Goal: Information Seeking & Learning: Learn about a topic

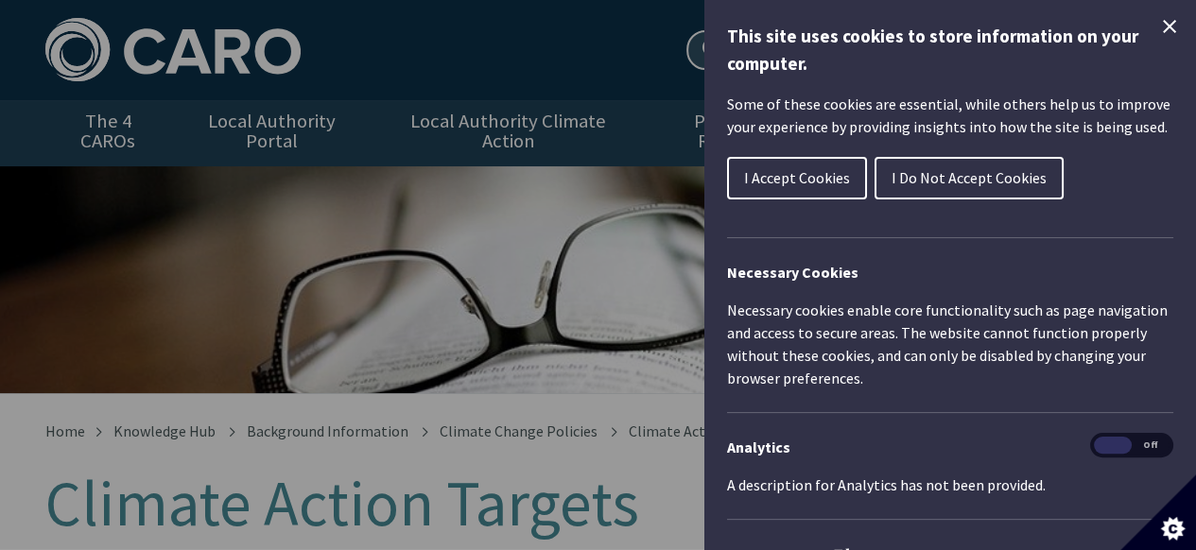
click at [782, 165] on button "I Accept Cookies" at bounding box center [797, 178] width 140 height 43
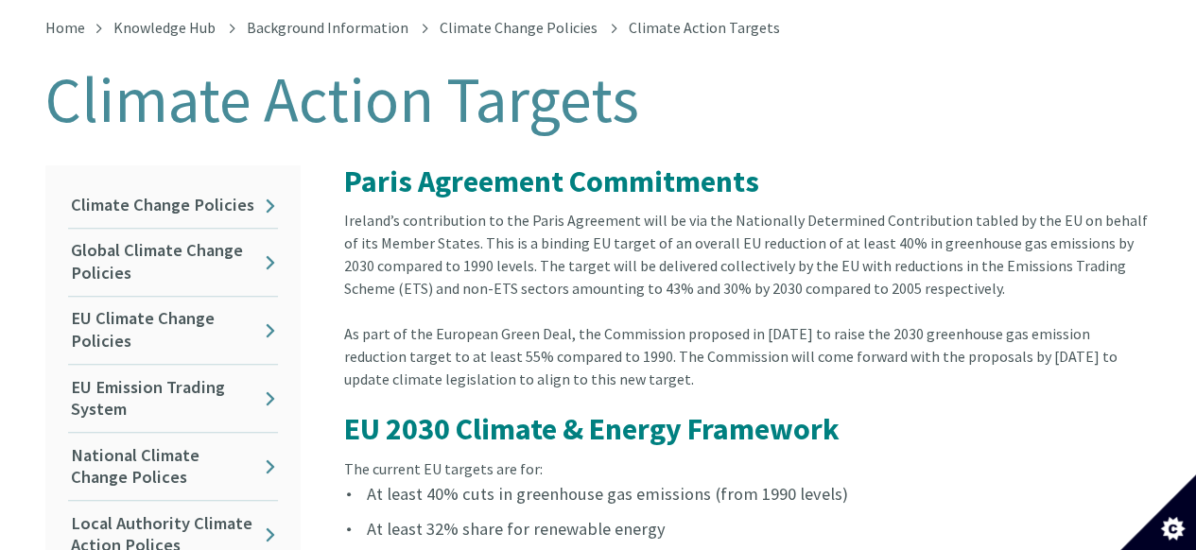
scroll to position [410, 0]
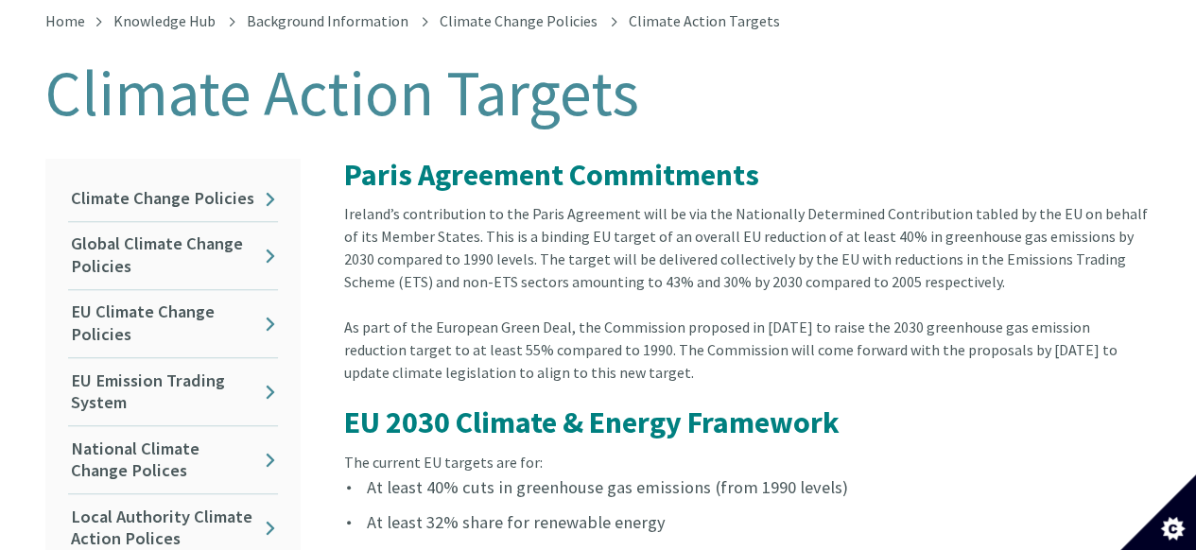
click at [926, 430] on article "Paris Agreement Commitments Ireland’s contribution to the Paris Agreement will …" at bounding box center [740, 493] width 822 height 669
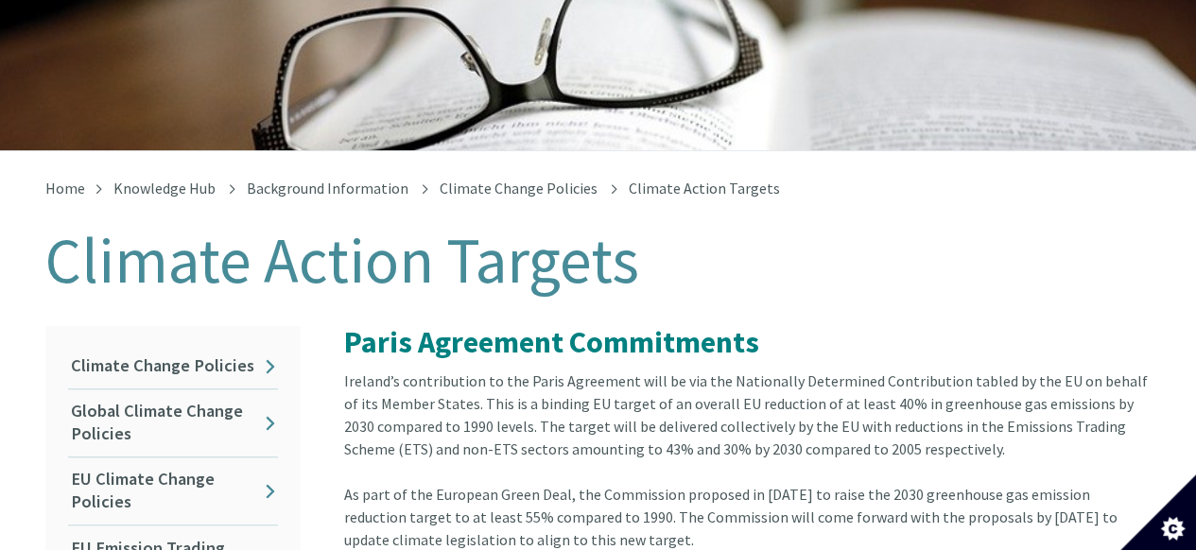
scroll to position [245, 0]
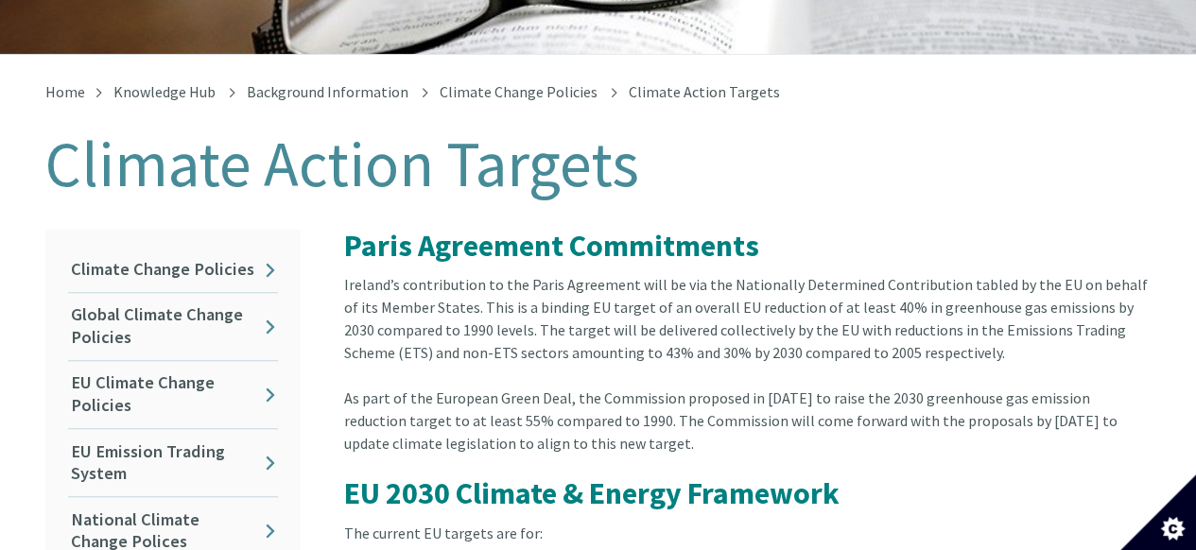
scroll to position [340, 0]
click at [750, 353] on div "Ireland’s contribution to the Paris Agreement will be via the Nationally Determ…" at bounding box center [747, 328] width 807 height 113
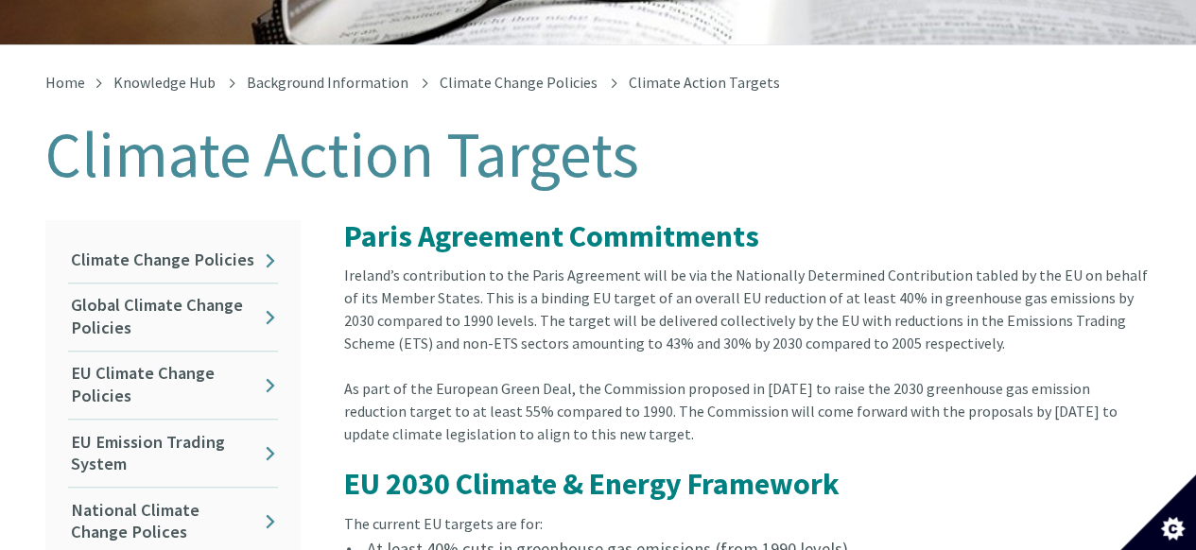
scroll to position [348, 0]
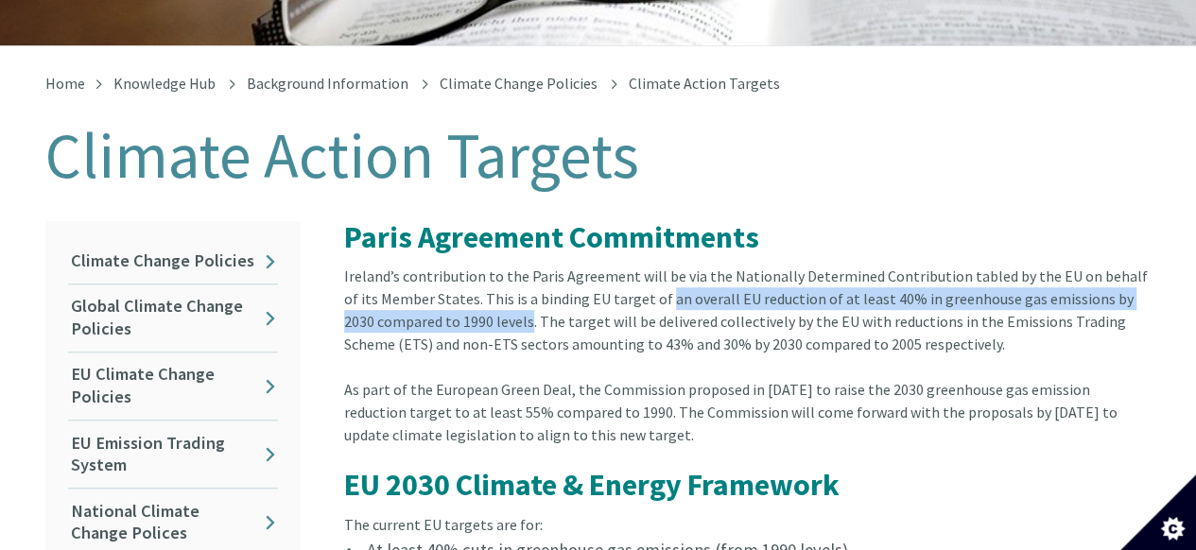
drag, startPoint x: 626, startPoint y: 281, endPoint x: 493, endPoint y: 304, distance: 134.4
click at [493, 304] on div "Ireland’s contribution to the Paris Agreement will be via the Nationally Determ…" at bounding box center [747, 321] width 807 height 113
copy div "an overall EU reduction of at least 40% in greenhouse gas emissions by 2030 com…"
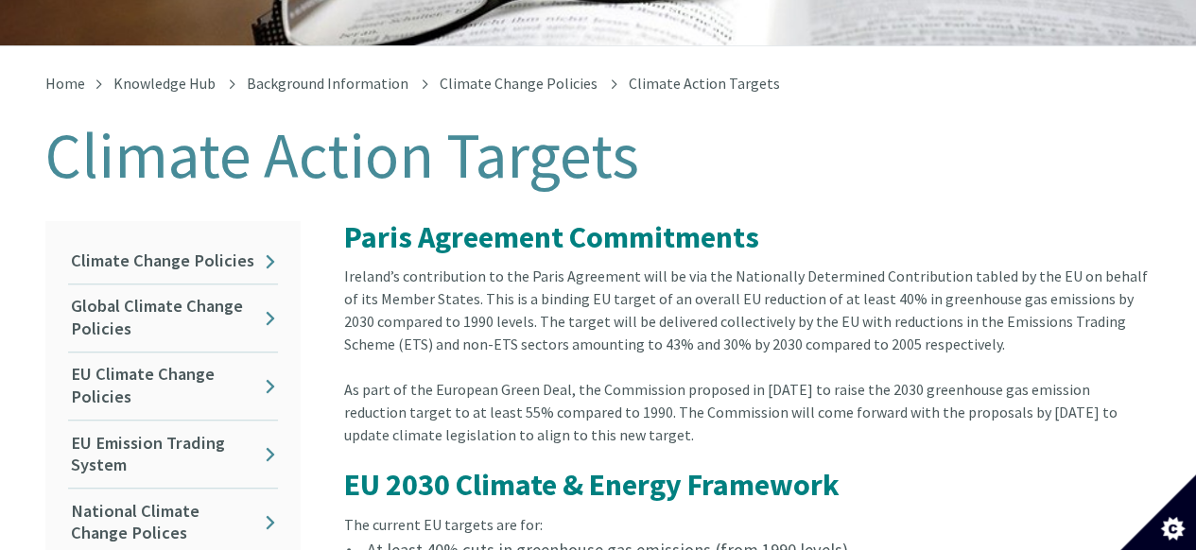
click at [764, 402] on div "As part of the European Green Deal, the Commission proposed in September 2020 t…" at bounding box center [747, 423] width 807 height 91
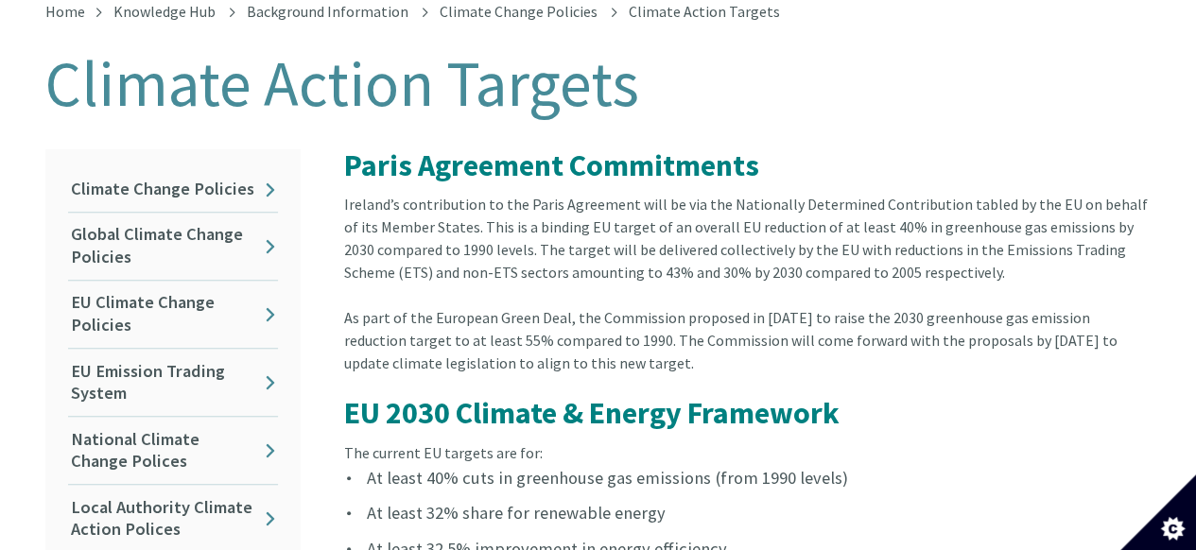
scroll to position [410, 0]
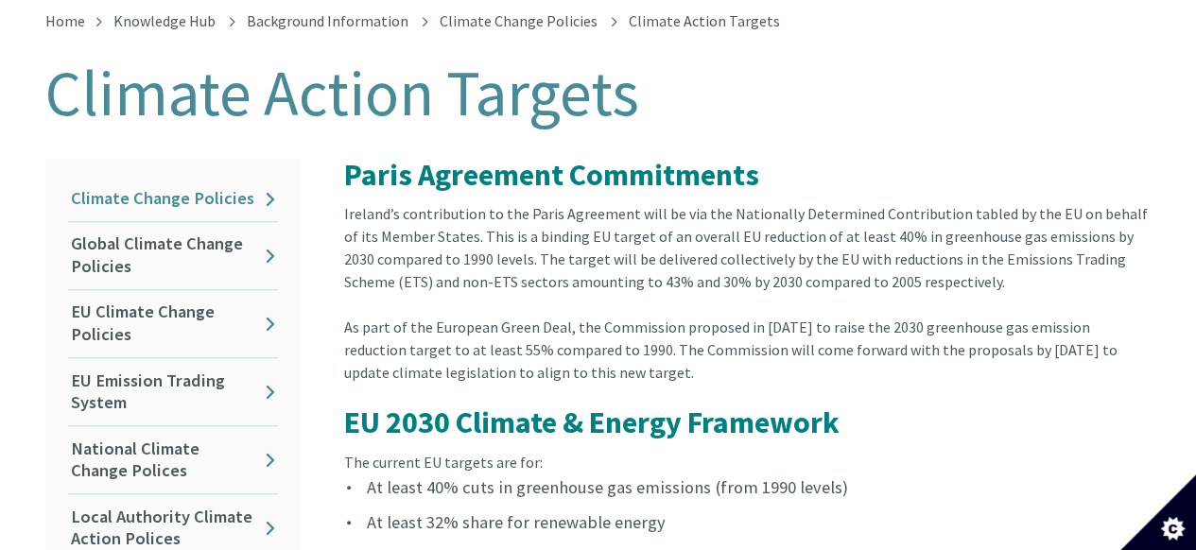
click at [236, 177] on link "Climate Change Policies" at bounding box center [173, 199] width 210 height 44
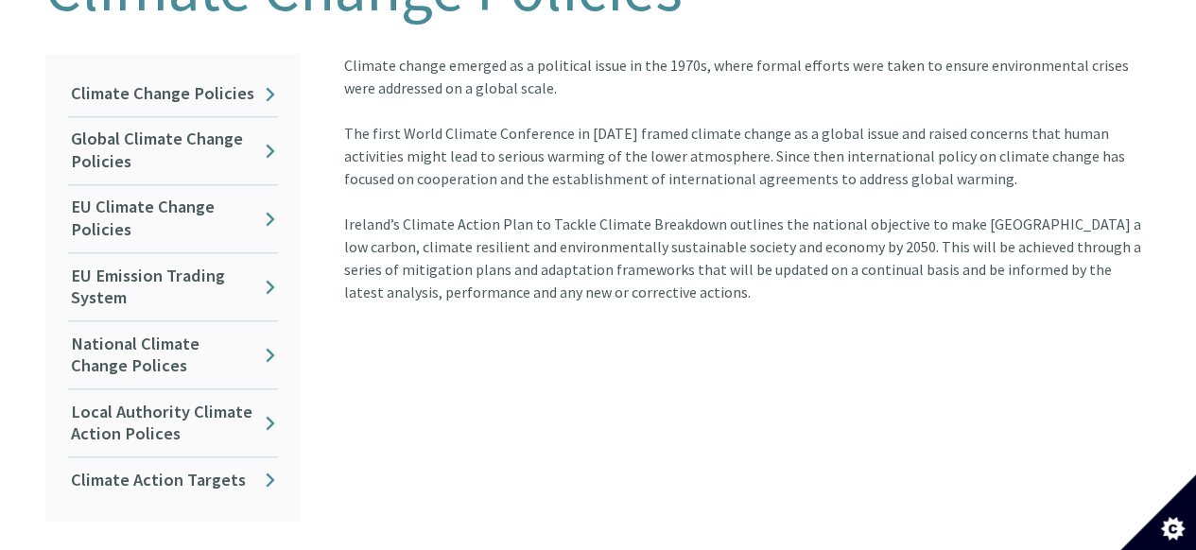
scroll to position [527, 2]
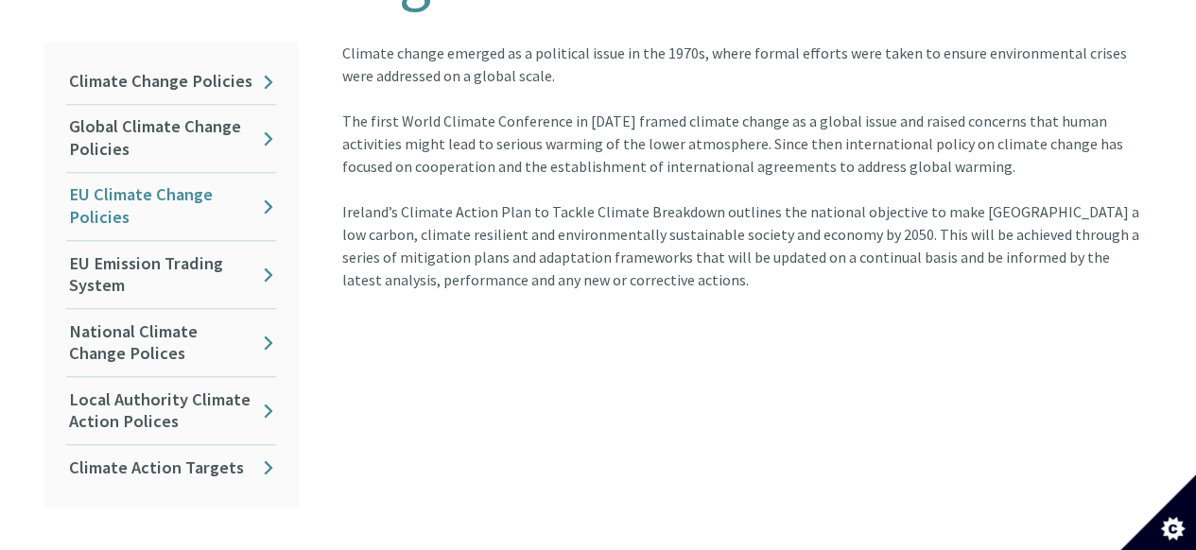
click at [224, 196] on link "EU Climate Change Policies" at bounding box center [171, 206] width 210 height 67
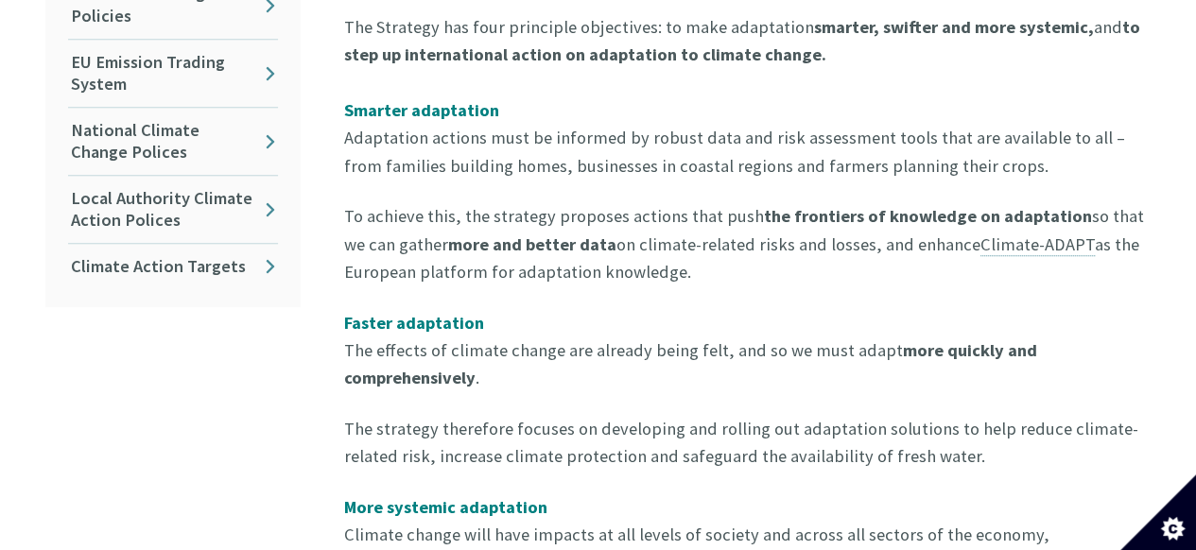
scroll to position [733, 0]
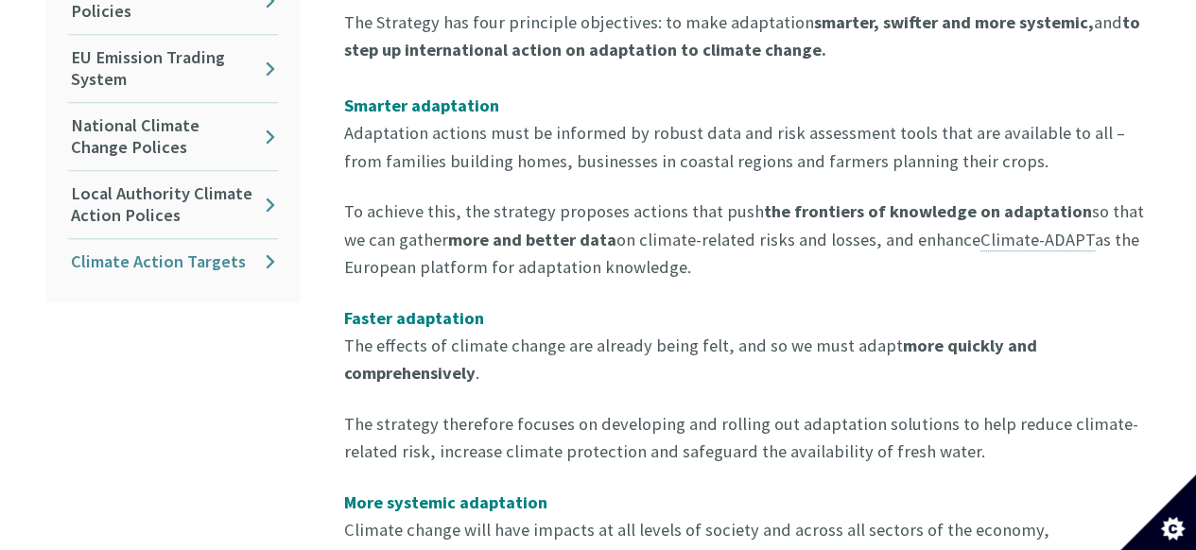
click at [209, 239] on link "Climate Action Targets" at bounding box center [173, 261] width 210 height 44
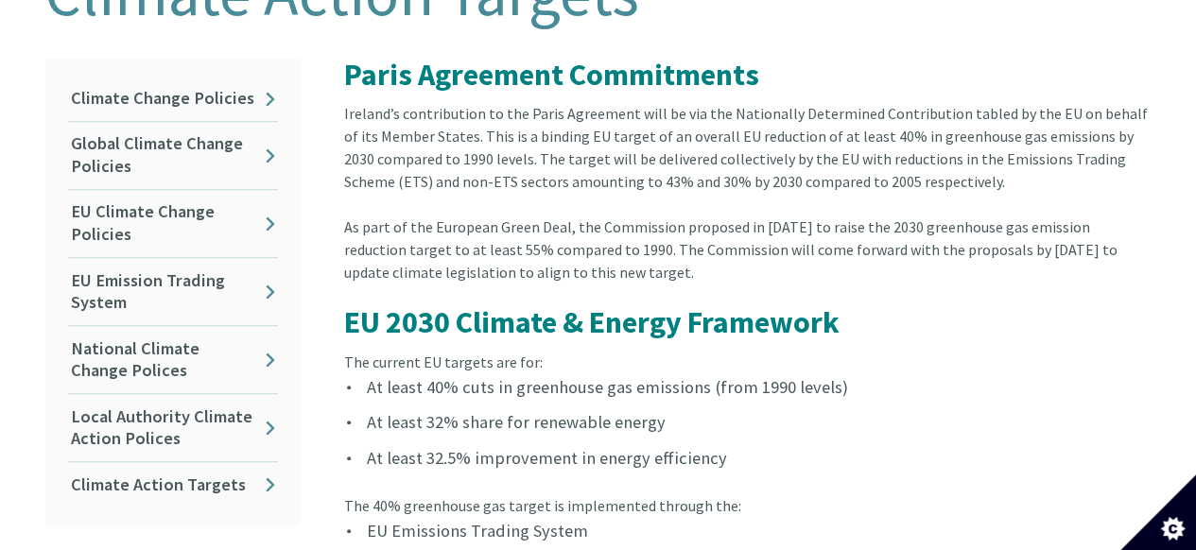
scroll to position [511, 0]
